Goal: Find specific page/section: Find specific page/section

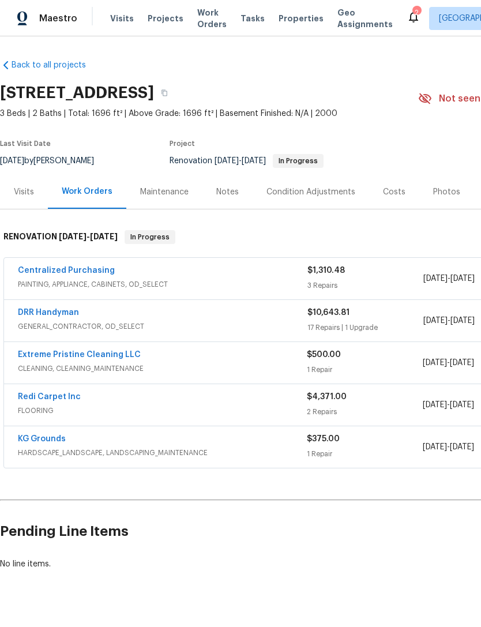
click at [280, 18] on span "Properties" at bounding box center [301, 19] width 45 height 12
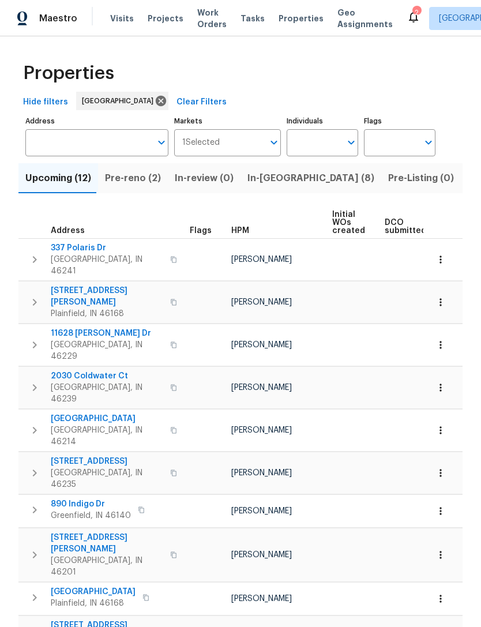
click at [119, 18] on span "Visits" at bounding box center [122, 19] width 24 height 12
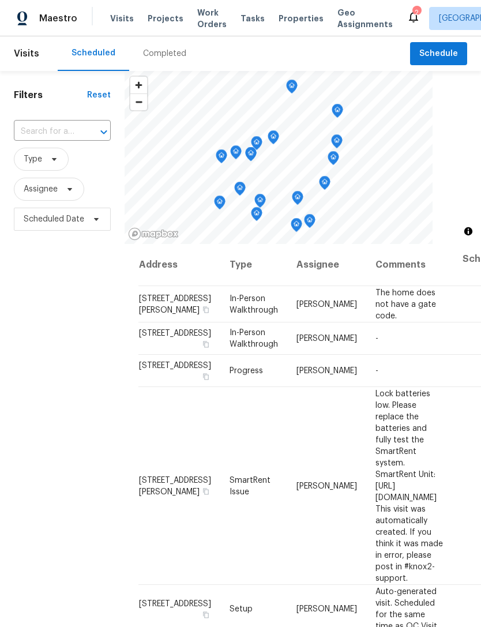
click at [282, 23] on span "Properties" at bounding box center [301, 19] width 45 height 12
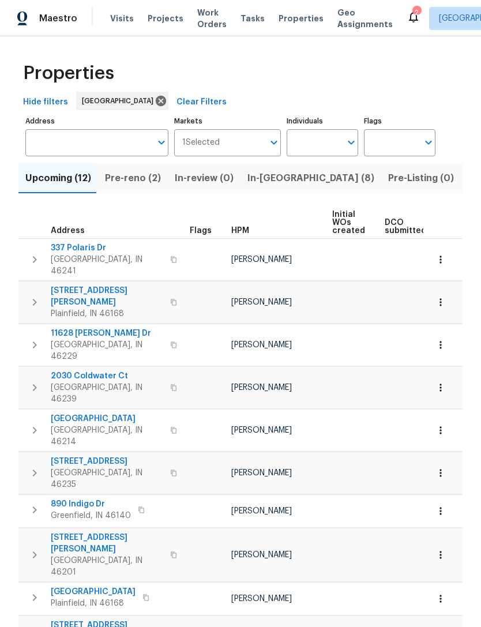
click at [111, 18] on span "Visits" at bounding box center [122, 19] width 24 height 12
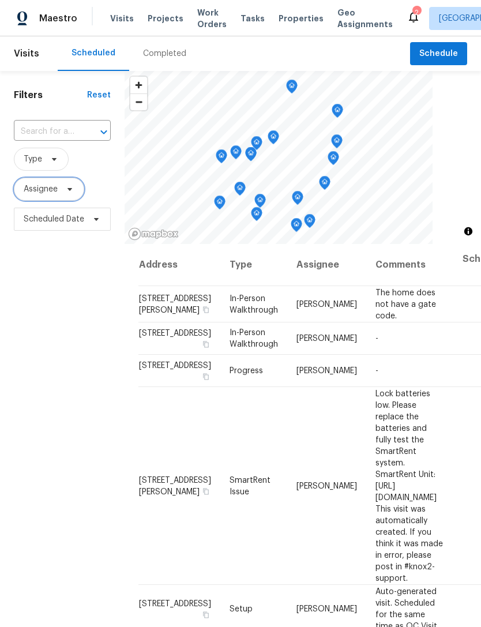
click at [70, 194] on icon at bounding box center [69, 189] width 9 height 9
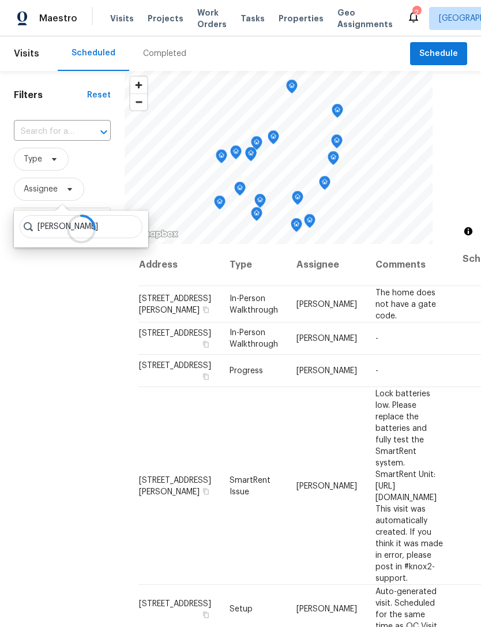
type input "[PERSON_NAME]"
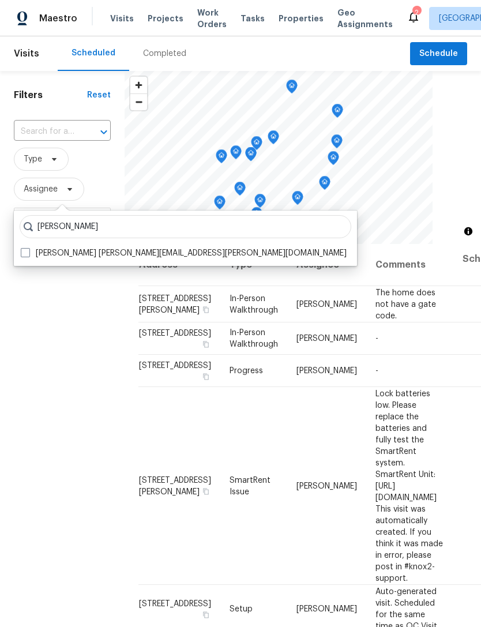
click at [72, 303] on div "Filters Reset ​ Type Assignee Scheduled Date" at bounding box center [62, 408] width 125 height 675
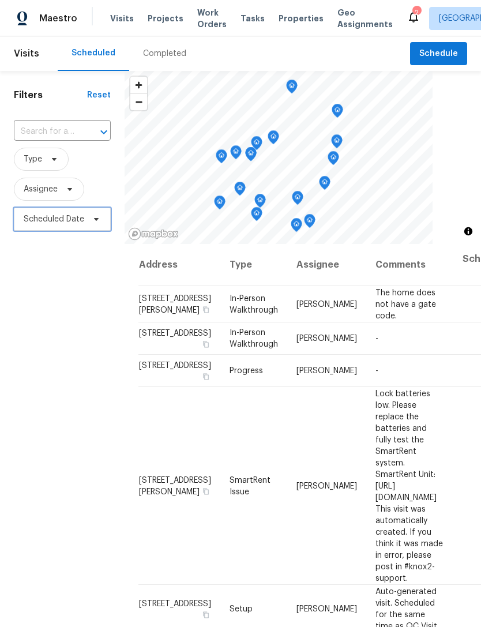
click at [92, 222] on icon at bounding box center [96, 219] width 9 height 9
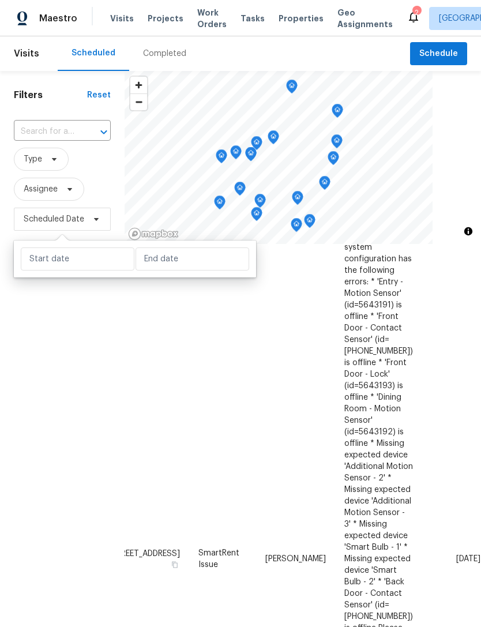
scroll to position [764, 100]
